Goal: Task Accomplishment & Management: Use online tool/utility

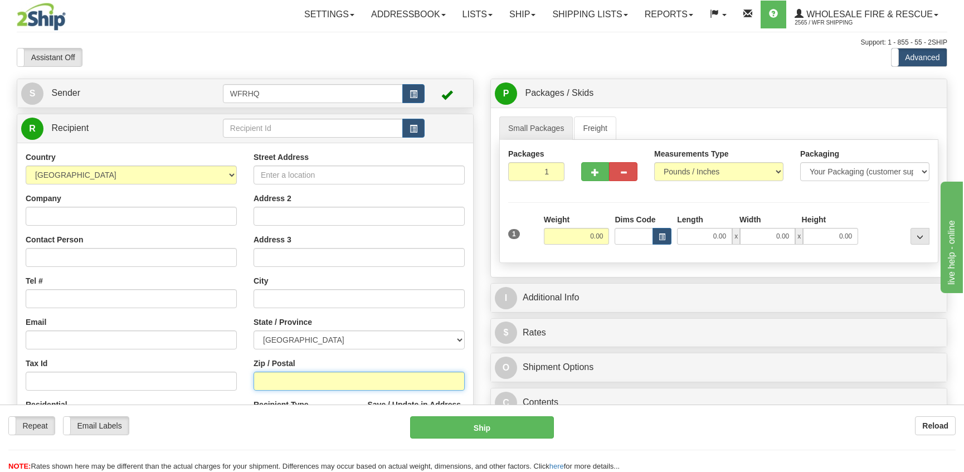
click at [339, 382] on input "Zip / Postal" at bounding box center [358, 381] width 211 height 19
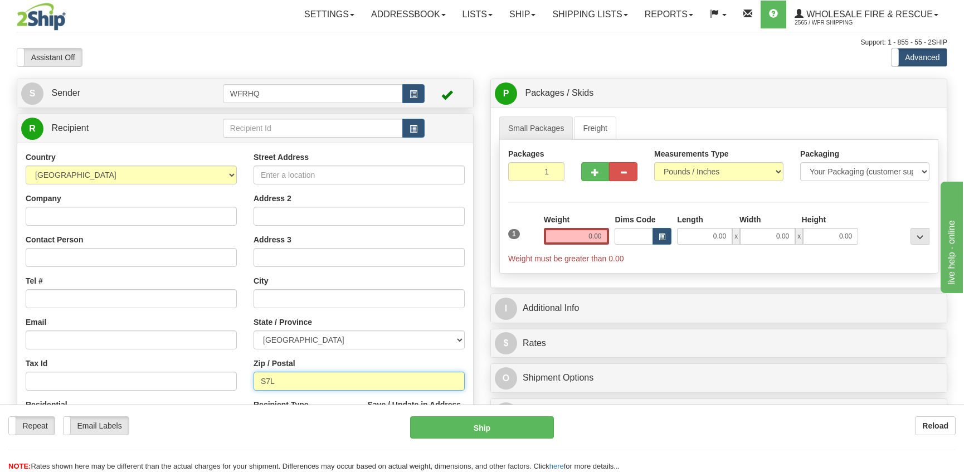
click at [286, 379] on input "S7L" at bounding box center [358, 381] width 211 height 19
type input "S7L5X4"
type input "SASKATOON"
select select "SK"
click at [586, 235] on input "0.00" at bounding box center [577, 236] width 66 height 17
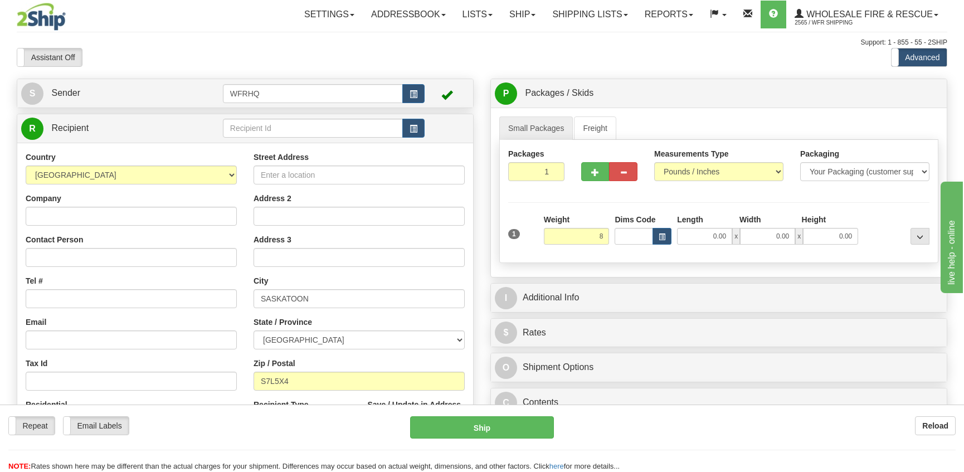
type input "8.00"
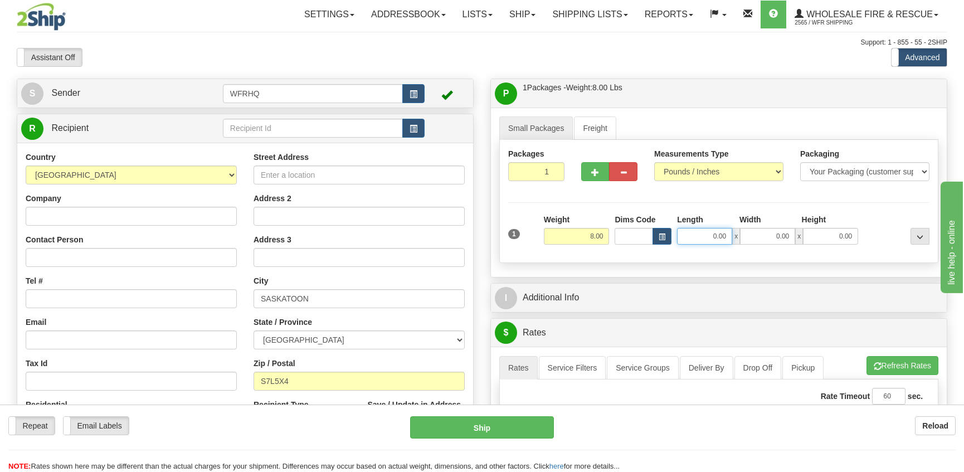
click at [713, 238] on input "0.00" at bounding box center [704, 236] width 55 height 17
type input "8.00"
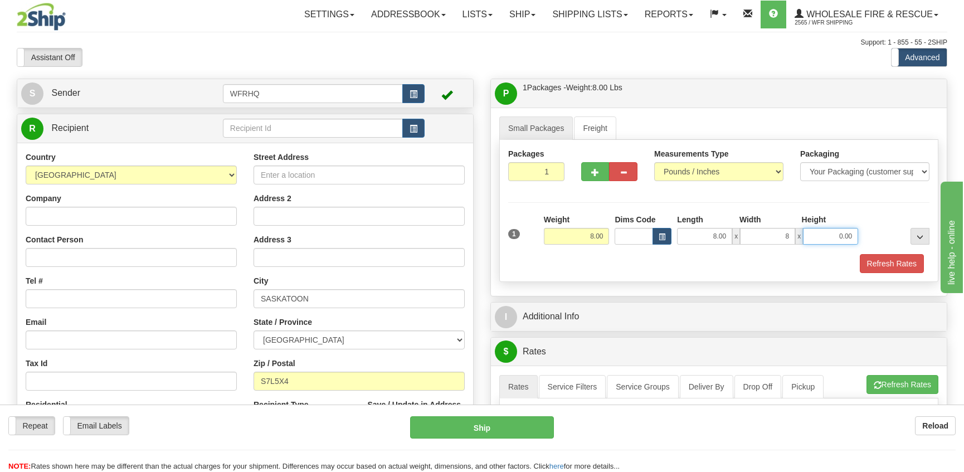
type input "8.00"
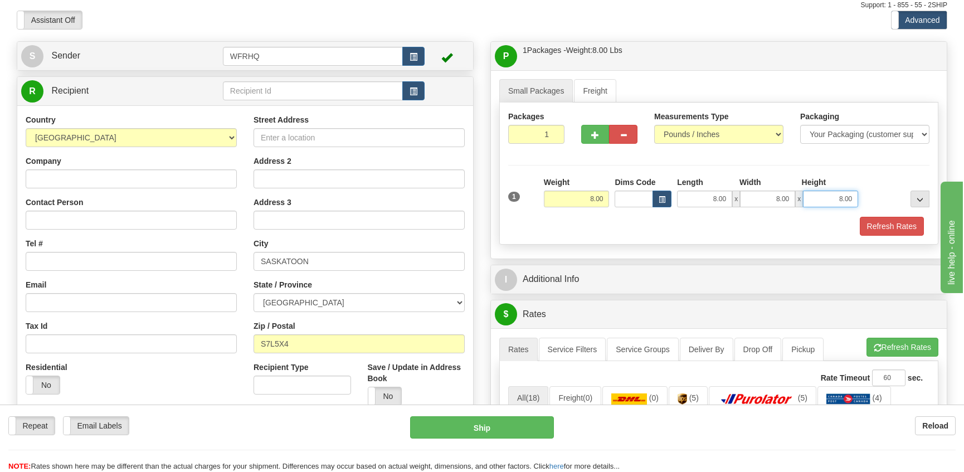
scroll to position [223, 0]
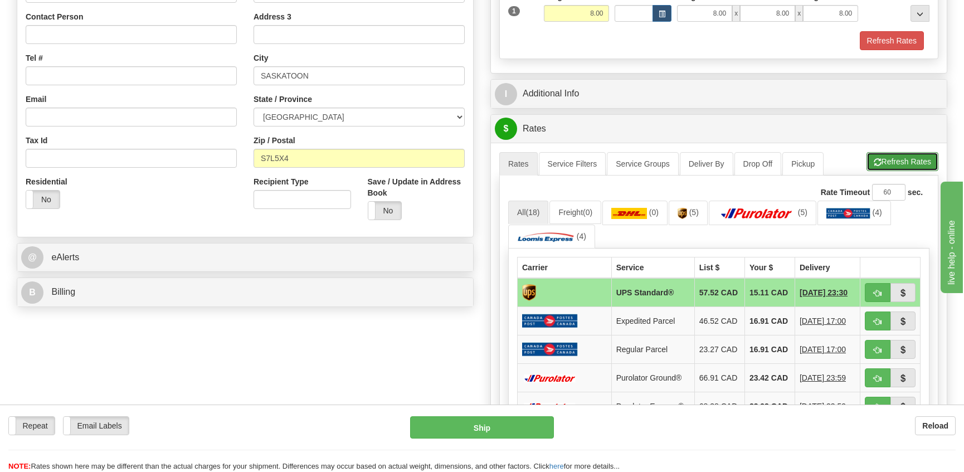
click at [916, 159] on button "Refresh Rates" at bounding box center [902, 161] width 72 height 19
